Goal: Find specific page/section: Find specific page/section

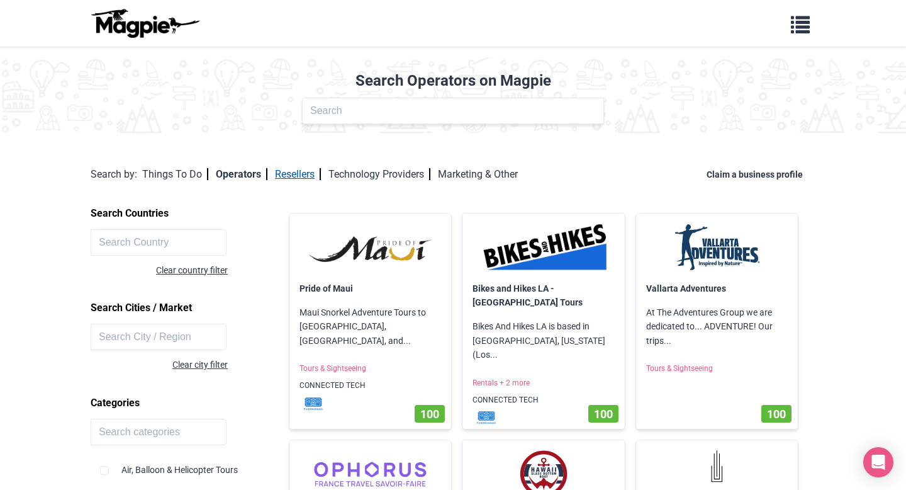
click at [296, 170] on link "Resellers" at bounding box center [298, 174] width 46 height 12
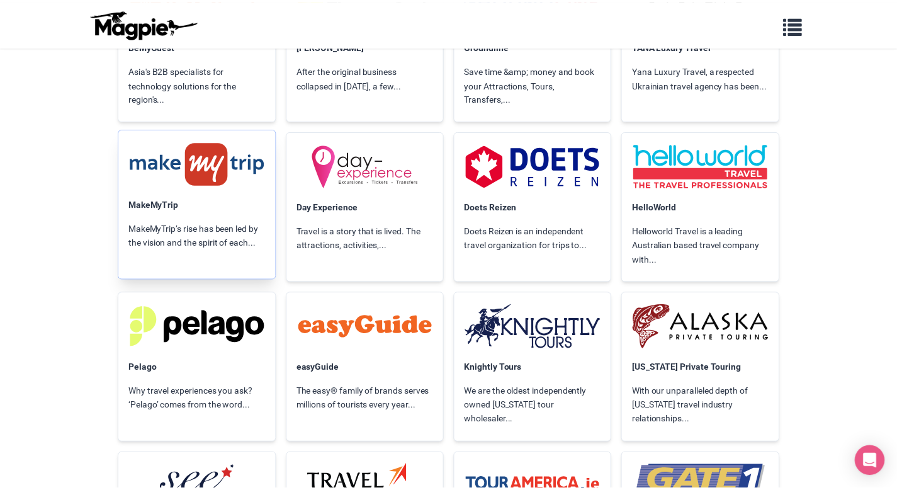
scroll to position [2131, 0]
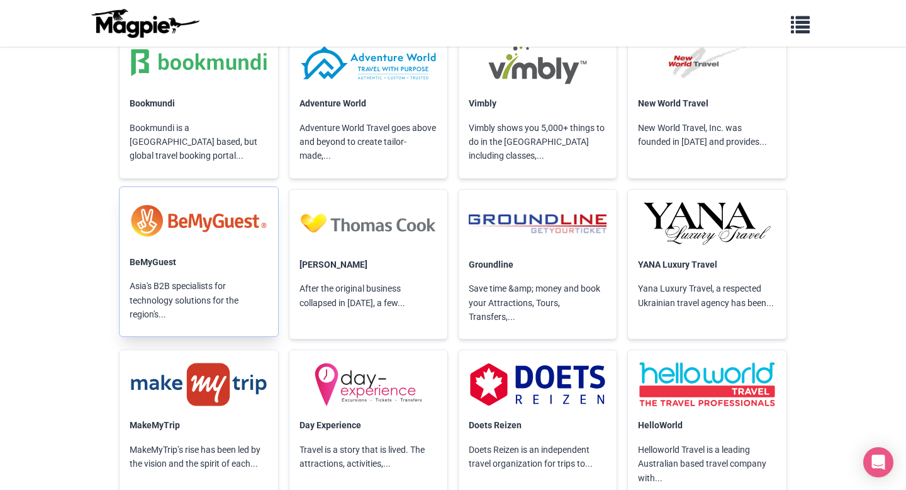
click at [203, 240] on img at bounding box center [199, 221] width 138 height 48
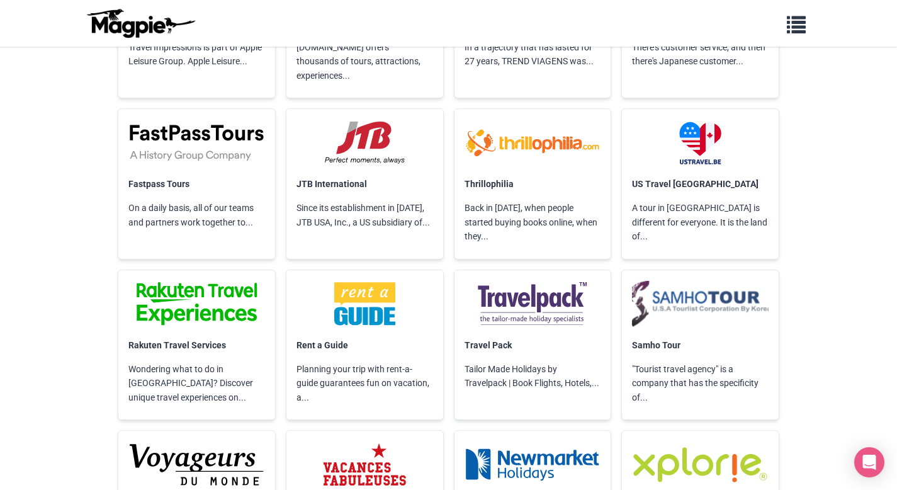
scroll to position [8940, 0]
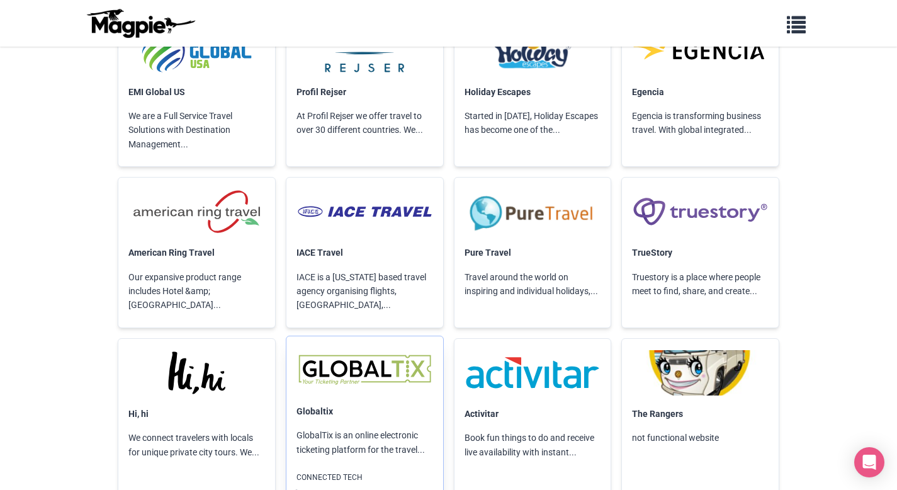
click at [313, 488] on img at bounding box center [310, 494] width 38 height 13
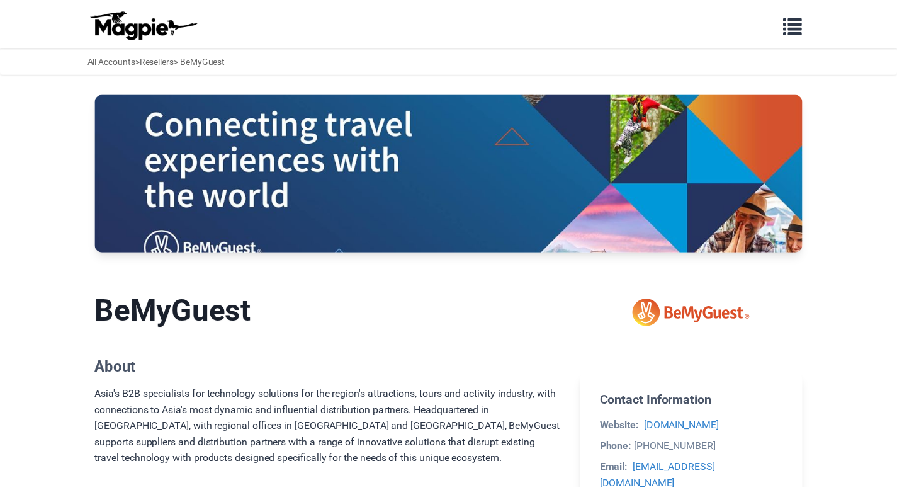
scroll to position [158, 0]
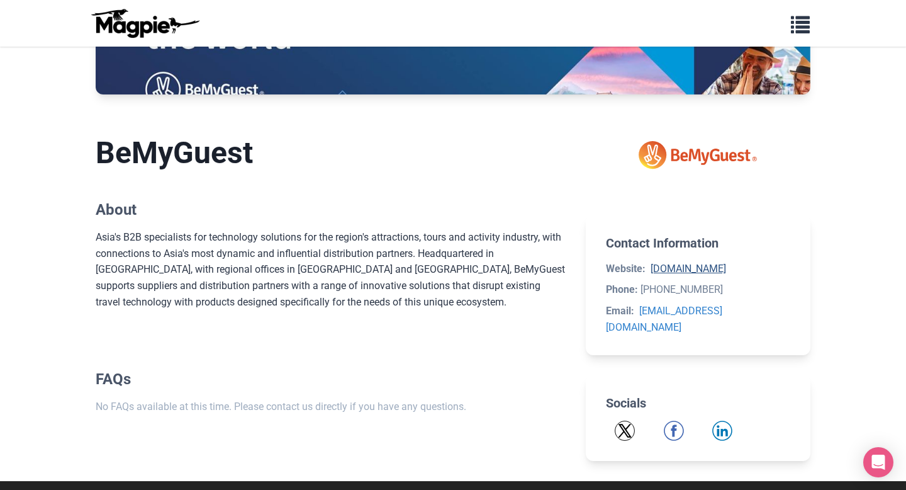
click at [722, 273] on link "[DOMAIN_NAME]" at bounding box center [689, 268] width 76 height 12
